Goal: Transaction & Acquisition: Purchase product/service

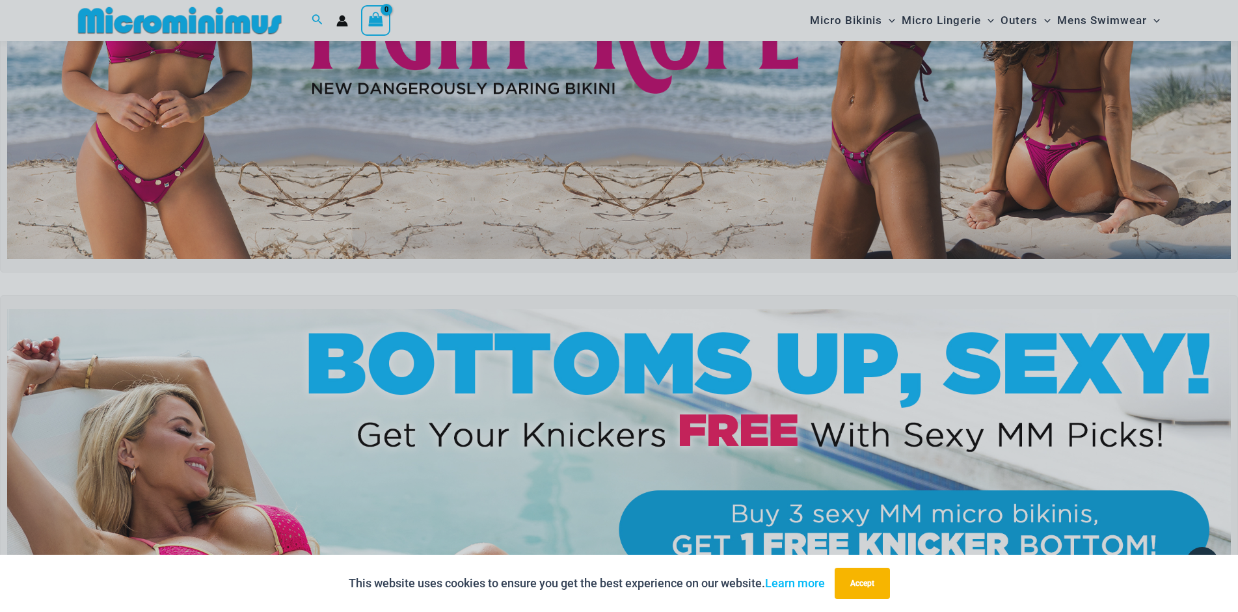
scroll to position [242, 0]
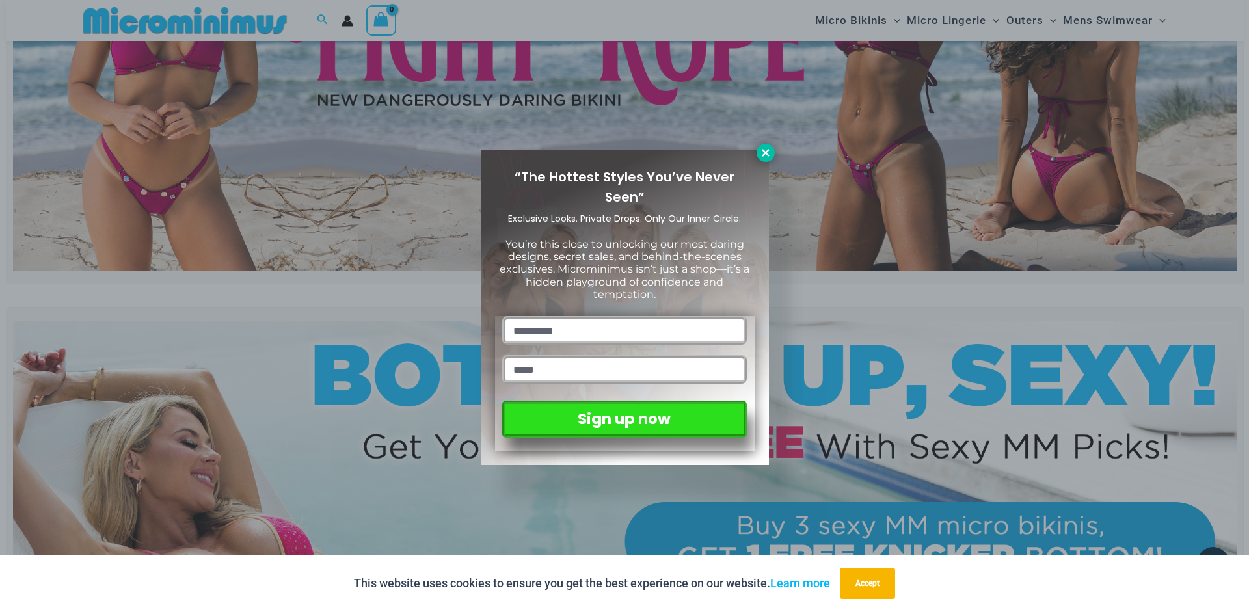
click at [765, 159] on button at bounding box center [766, 153] width 18 height 18
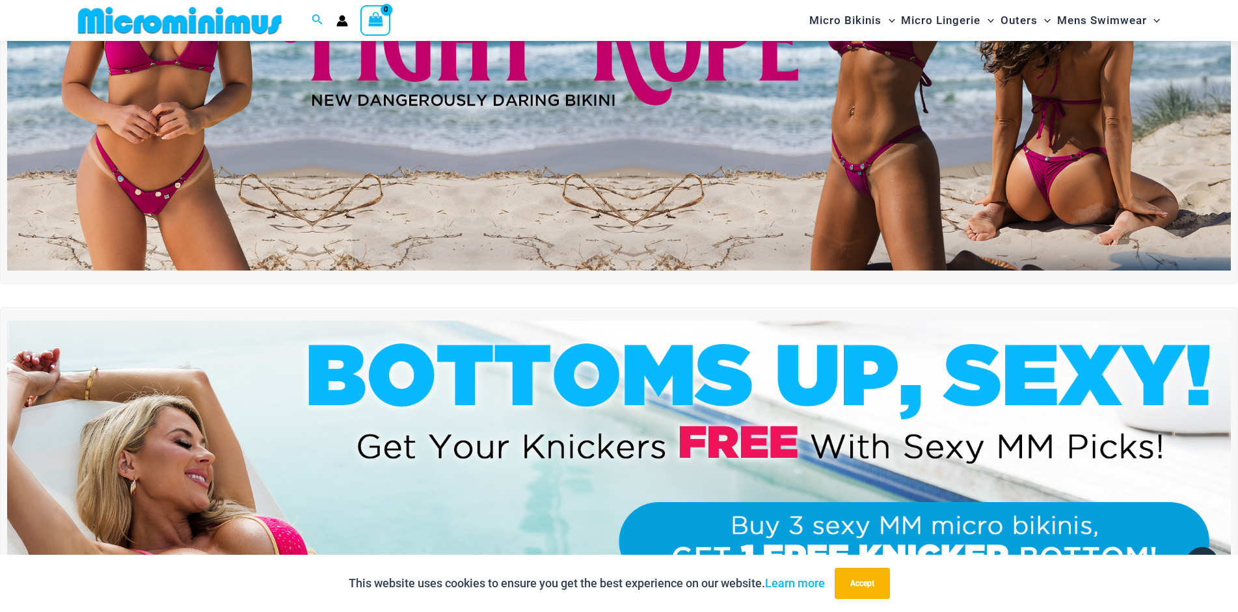
click at [695, 96] on img at bounding box center [619, 63] width 1224 height 416
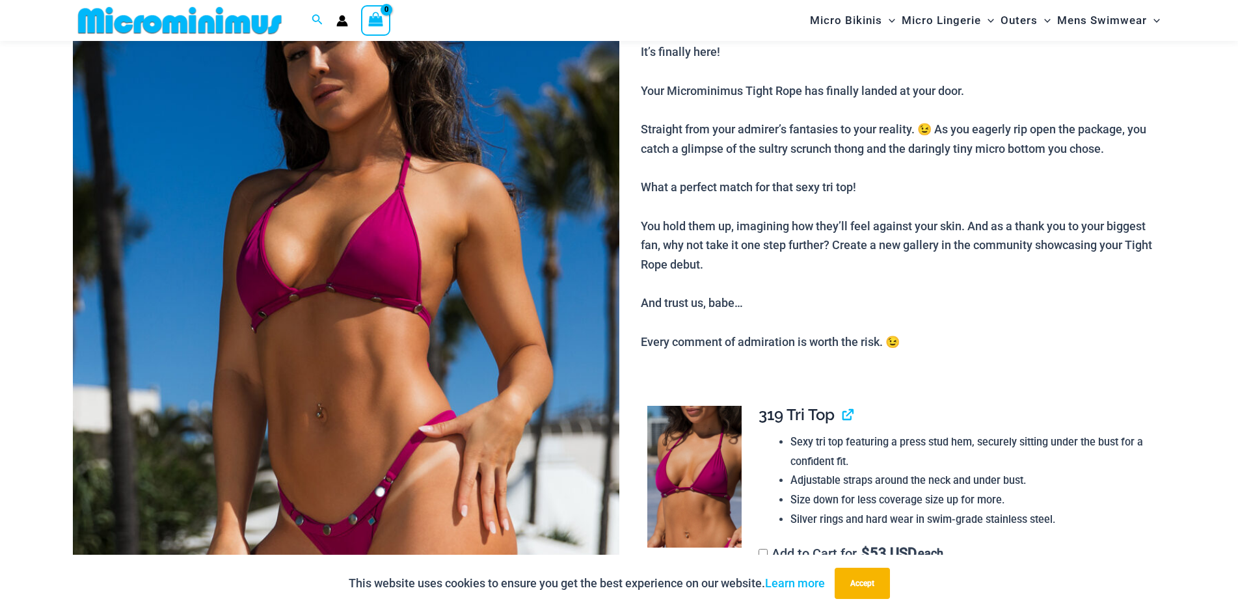
scroll to position [187, 0]
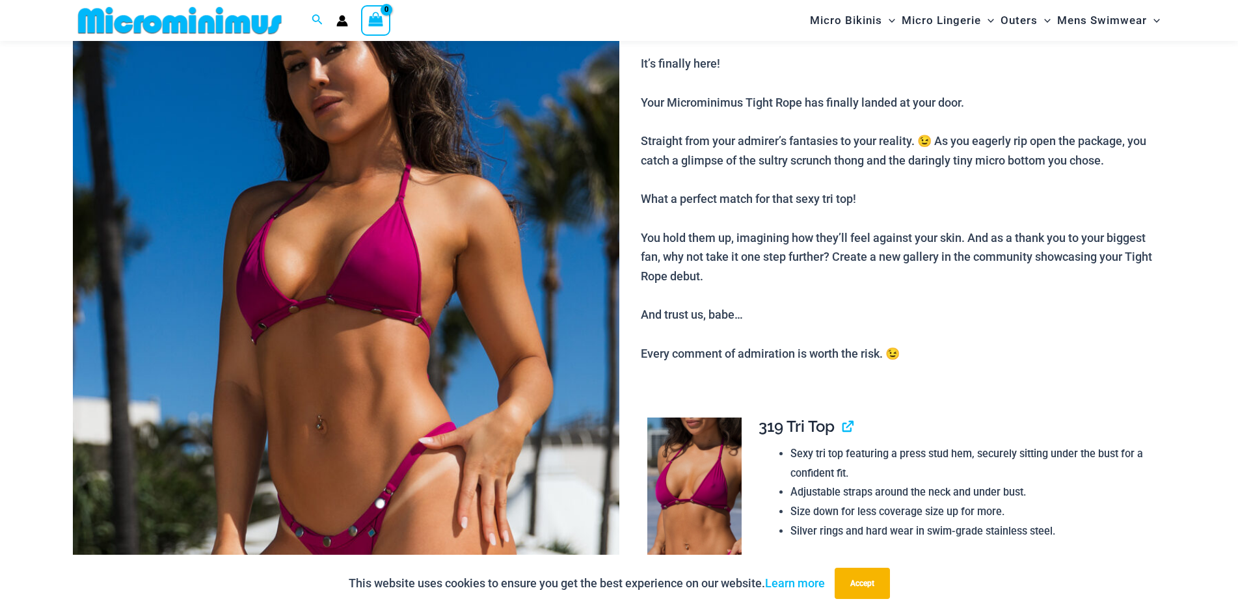
click at [420, 318] on img at bounding box center [346, 341] width 546 height 820
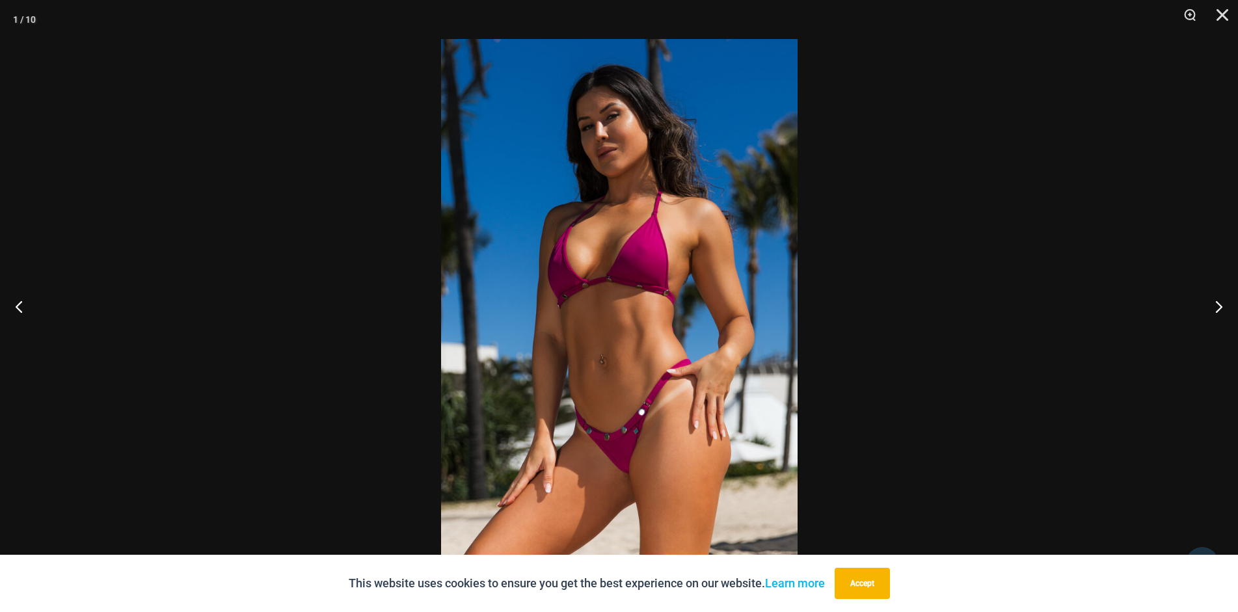
click at [631, 335] on img at bounding box center [619, 306] width 356 height 534
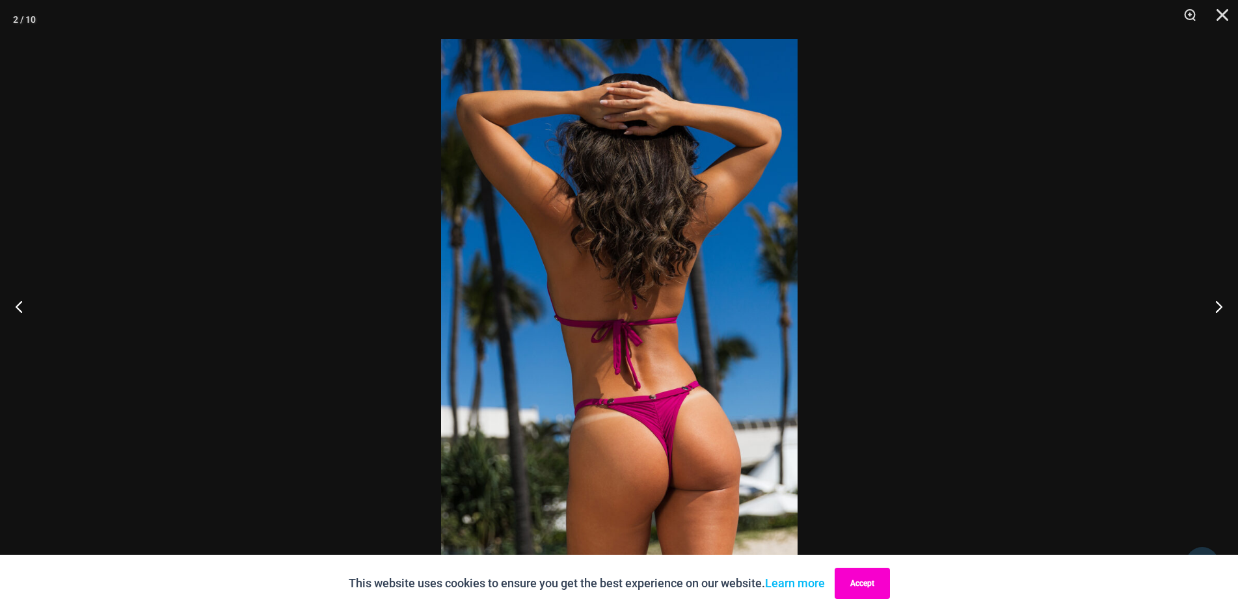
click at [872, 587] on button "Accept" at bounding box center [862, 583] width 55 height 31
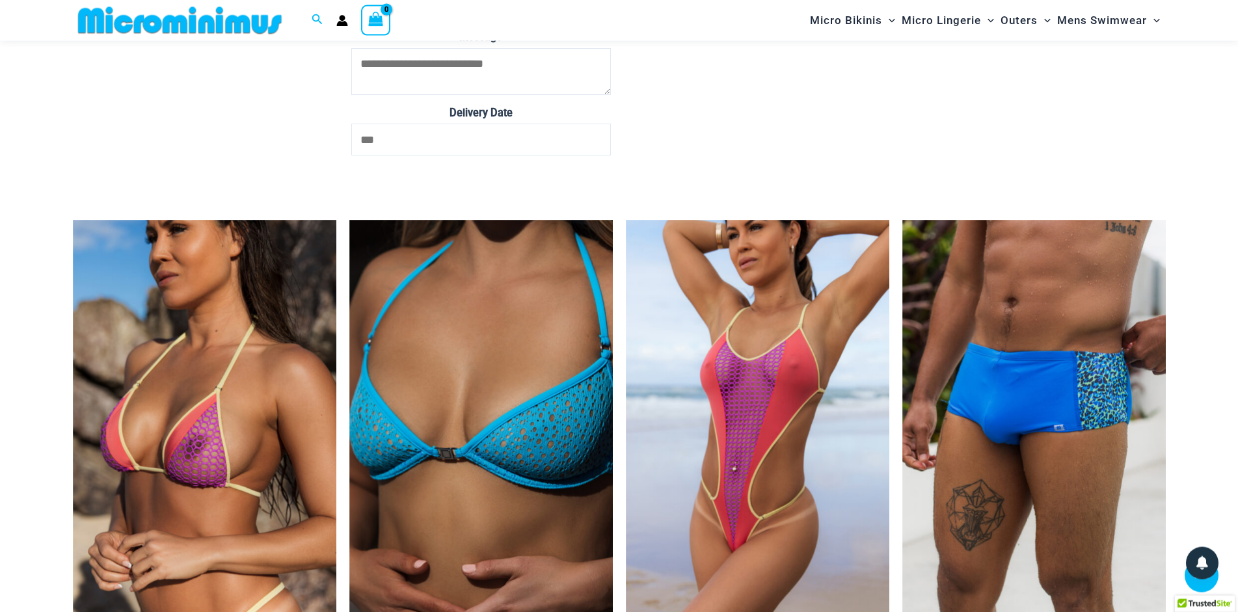
scroll to position [4706, 0]
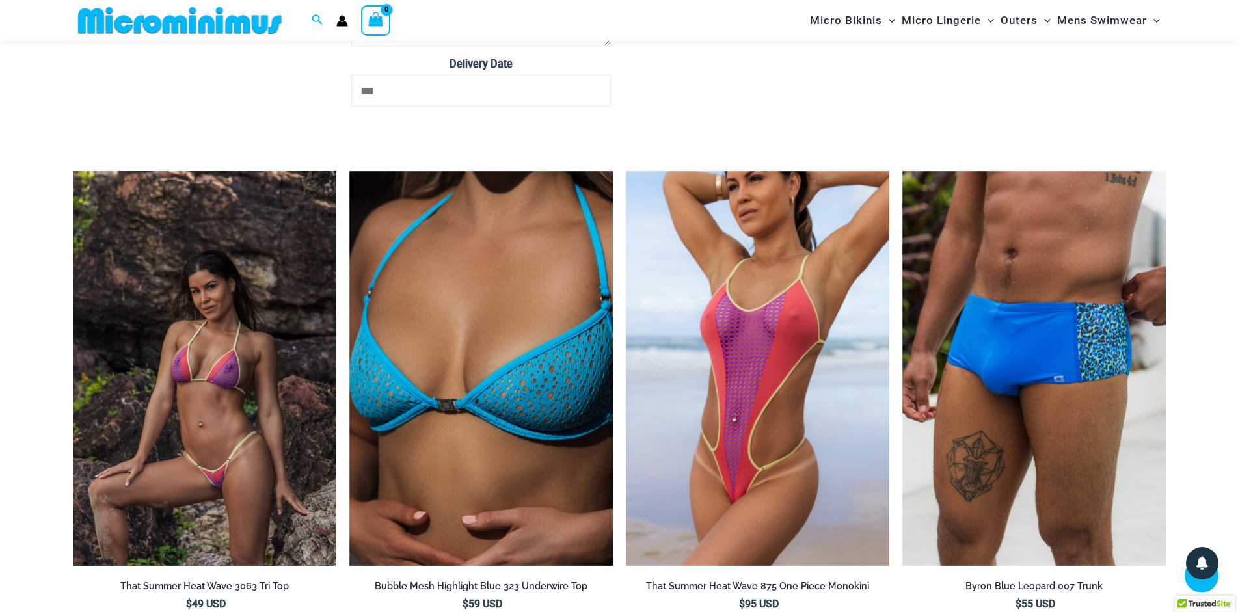
click at [271, 348] on img at bounding box center [204, 369] width 263 height 396
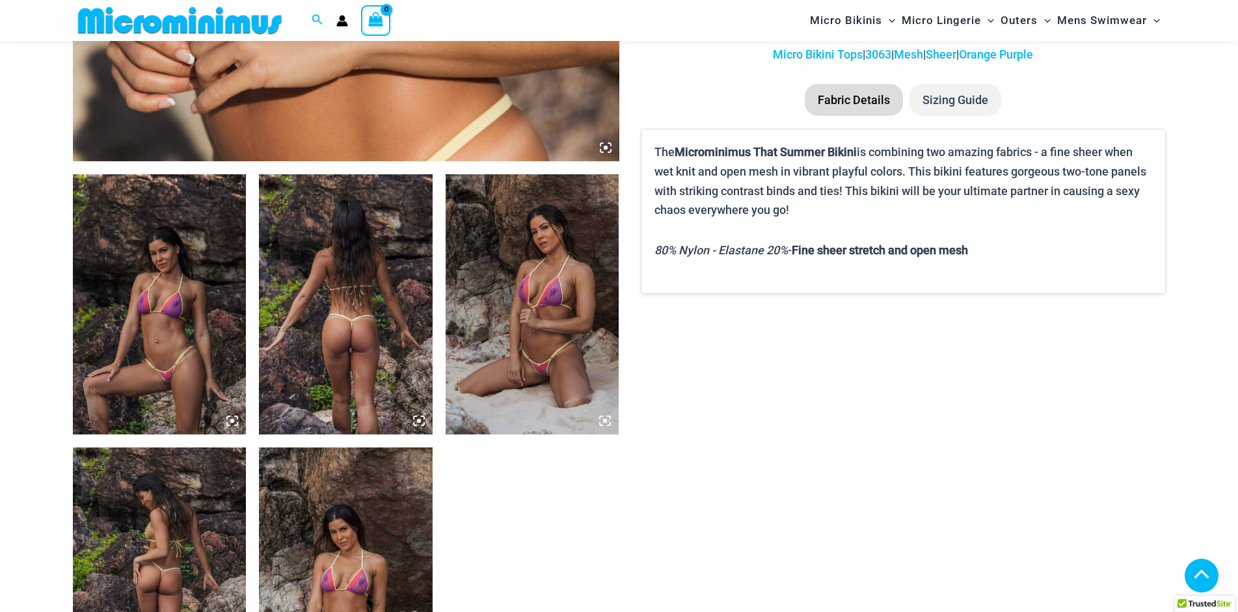
scroll to position [785, 0]
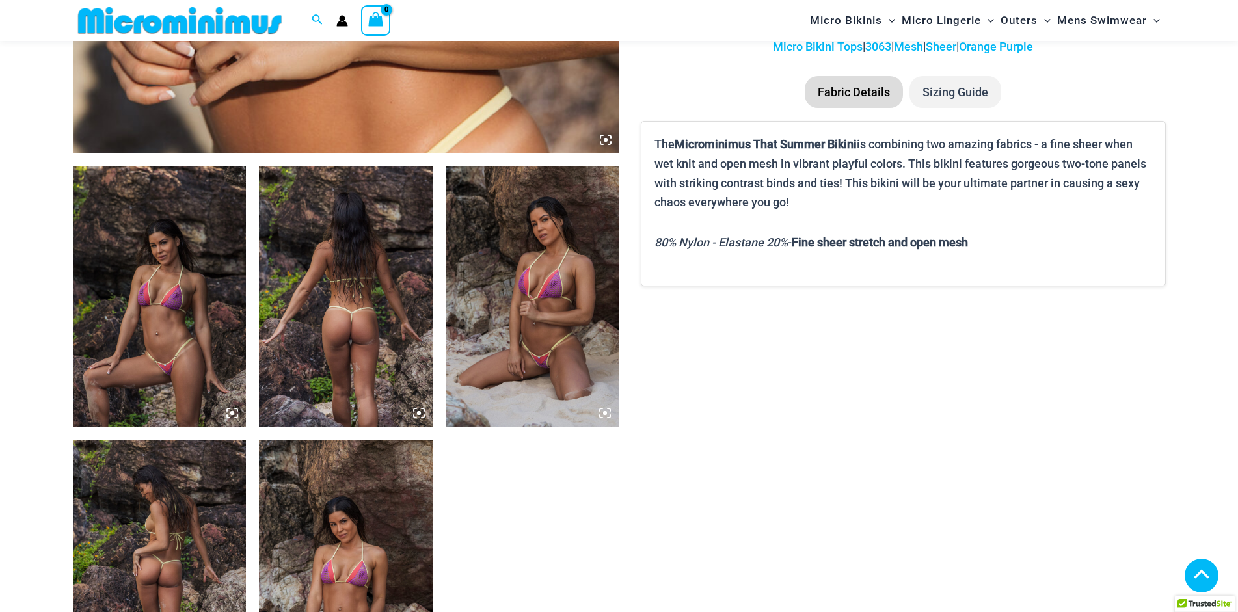
click at [191, 304] on img at bounding box center [160, 297] width 174 height 260
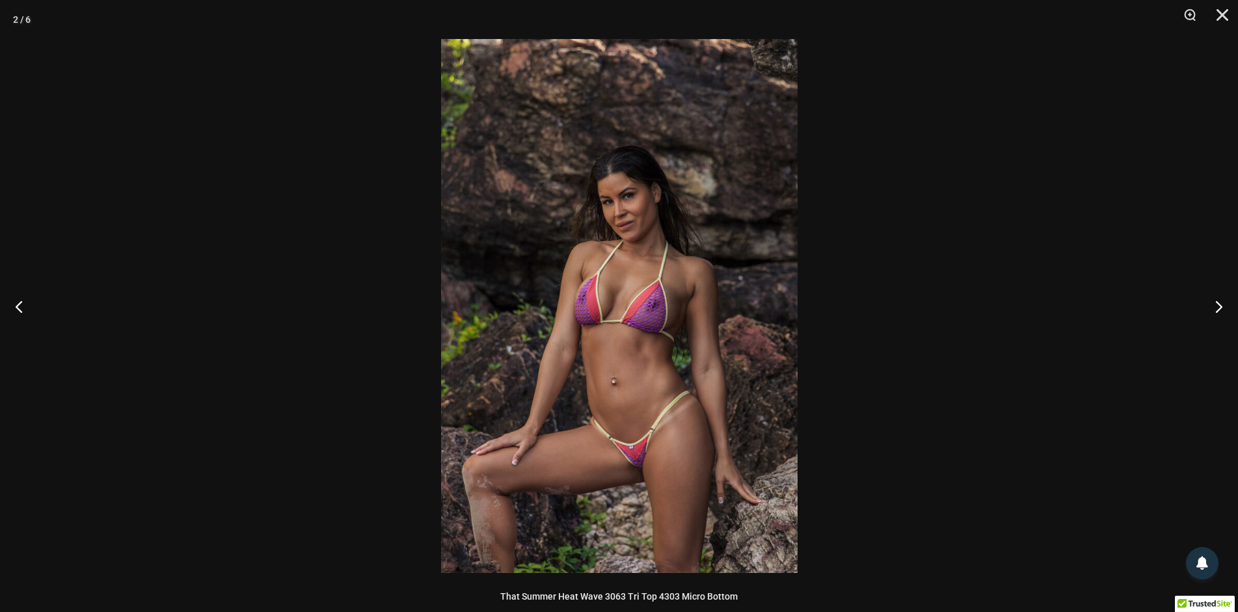
click at [699, 470] on img at bounding box center [619, 306] width 356 height 534
click at [1017, 244] on div at bounding box center [619, 306] width 1238 height 612
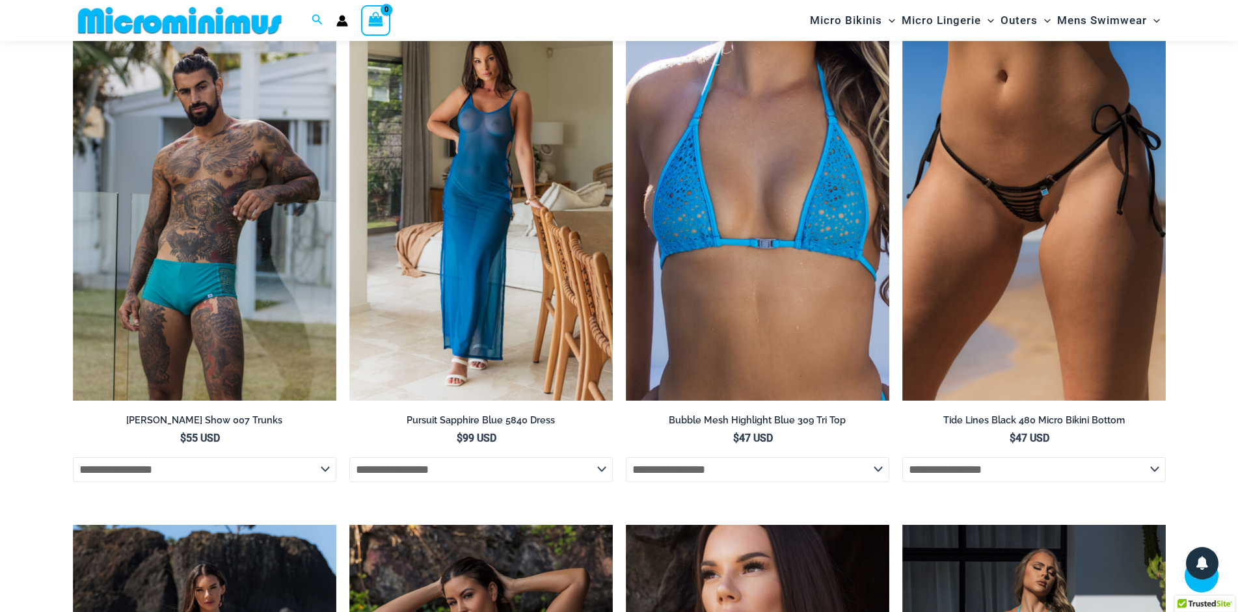
scroll to position [3143, 0]
